Goal: Navigation & Orientation: Find specific page/section

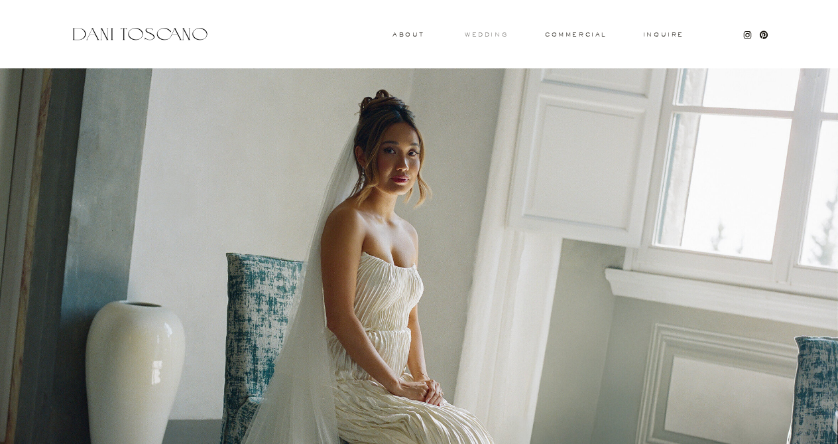
click at [481, 36] on h3 "wedding" at bounding box center [486, 34] width 43 height 5
